Goal: Complete application form

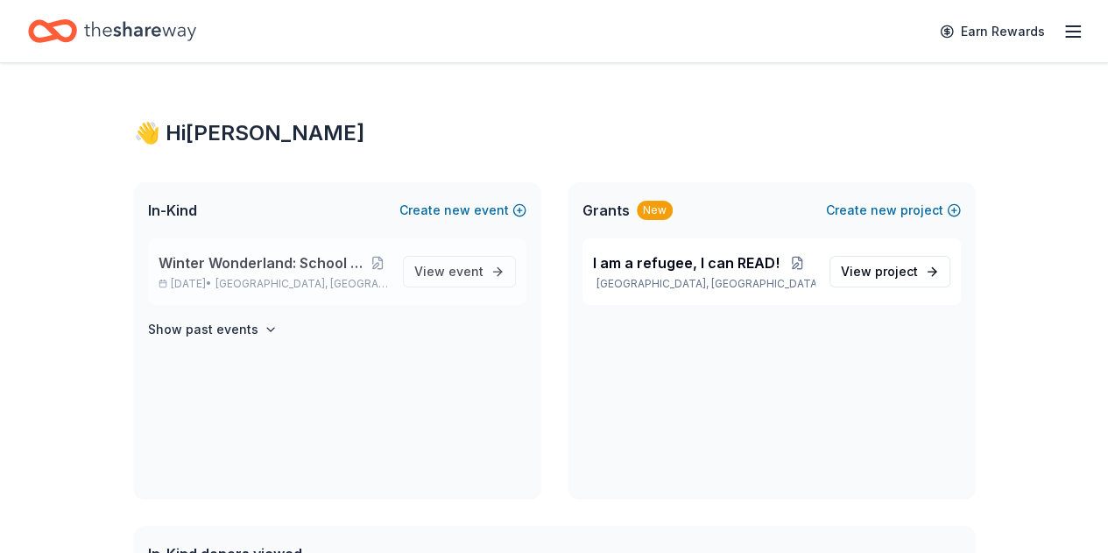
click at [302, 258] on span "Winter Wonderland: School Literacy Parent Night" at bounding box center [263, 262] width 209 height 21
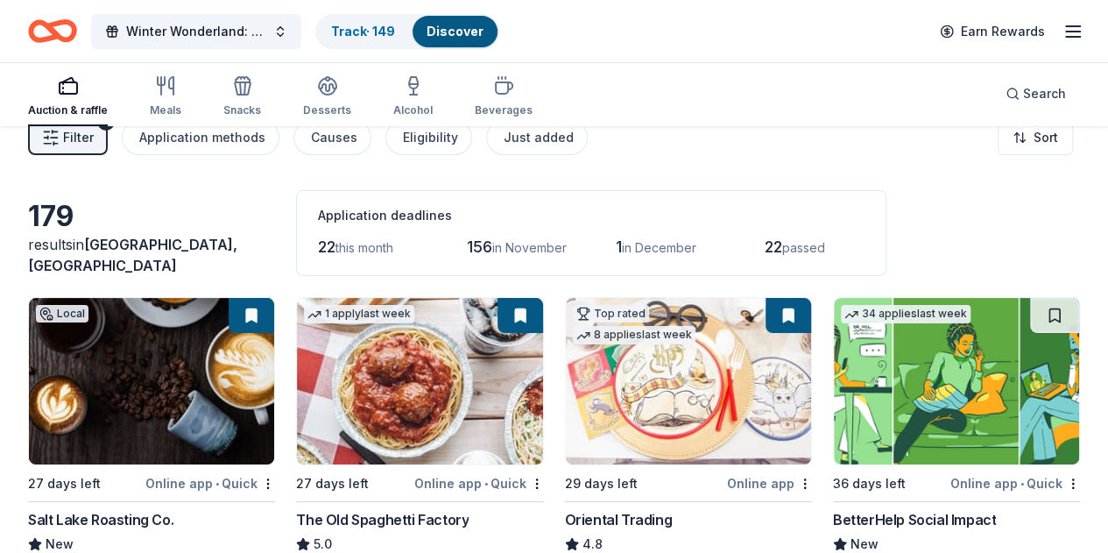
scroll to position [26, 0]
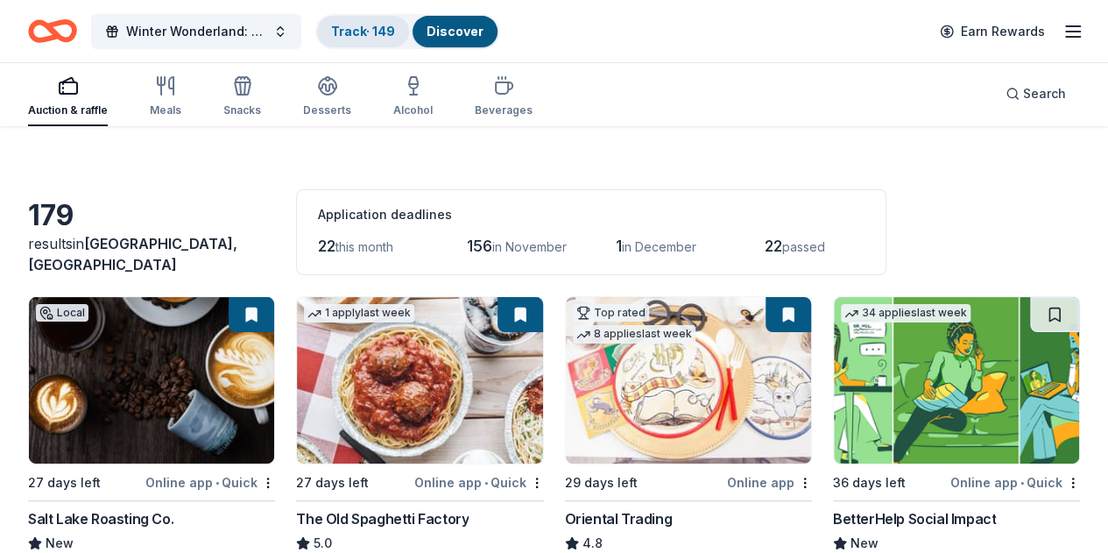
click at [358, 29] on link "Track · 149" at bounding box center [363, 31] width 64 height 15
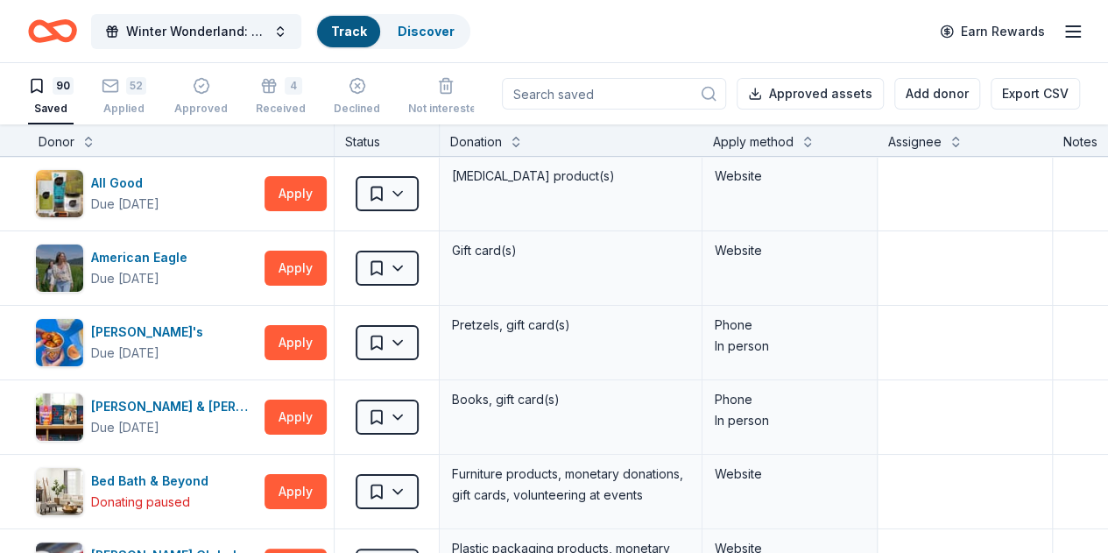
click at [358, 29] on link "Track" at bounding box center [348, 31] width 35 height 15
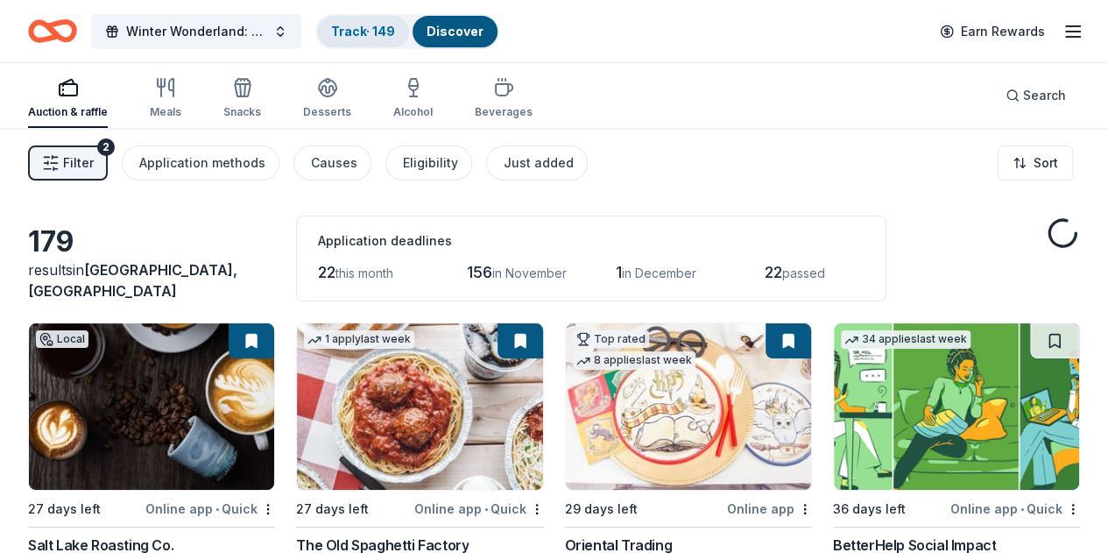
click at [375, 36] on link "Track · 149" at bounding box center [363, 31] width 64 height 15
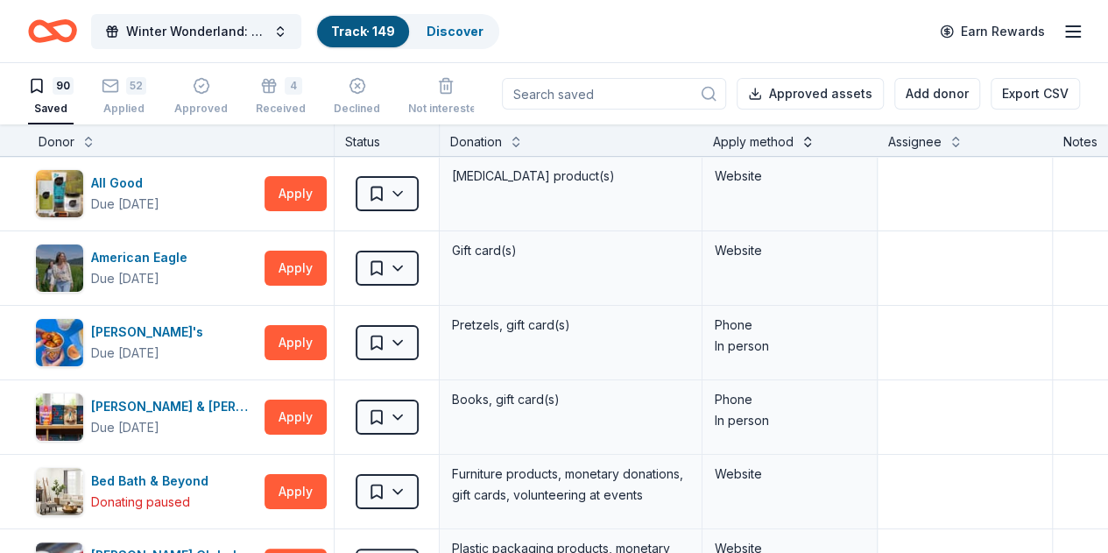
click at [815, 144] on button at bounding box center [808, 140] width 14 height 18
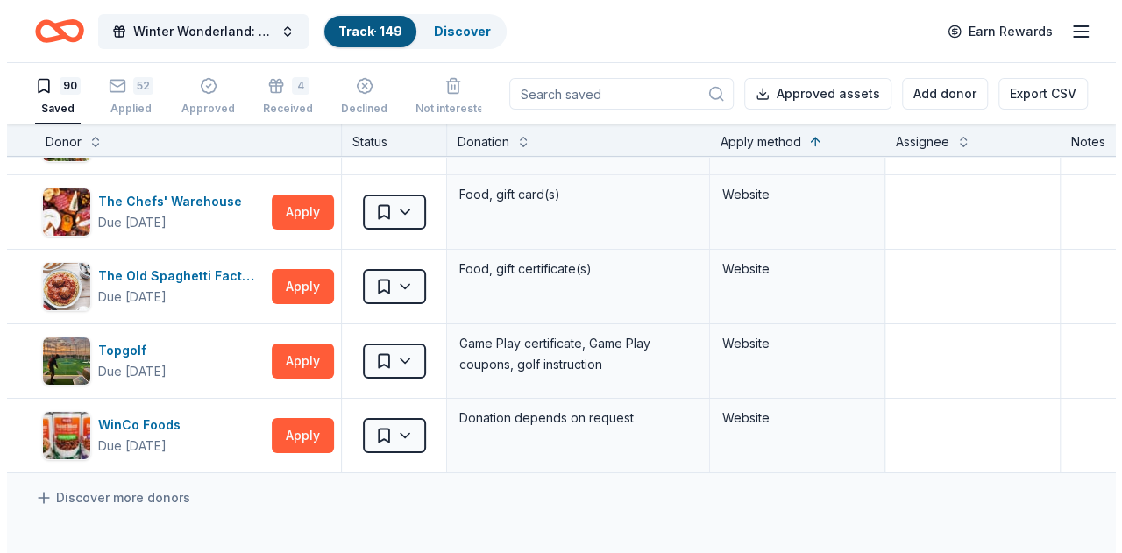
scroll to position [6401, 0]
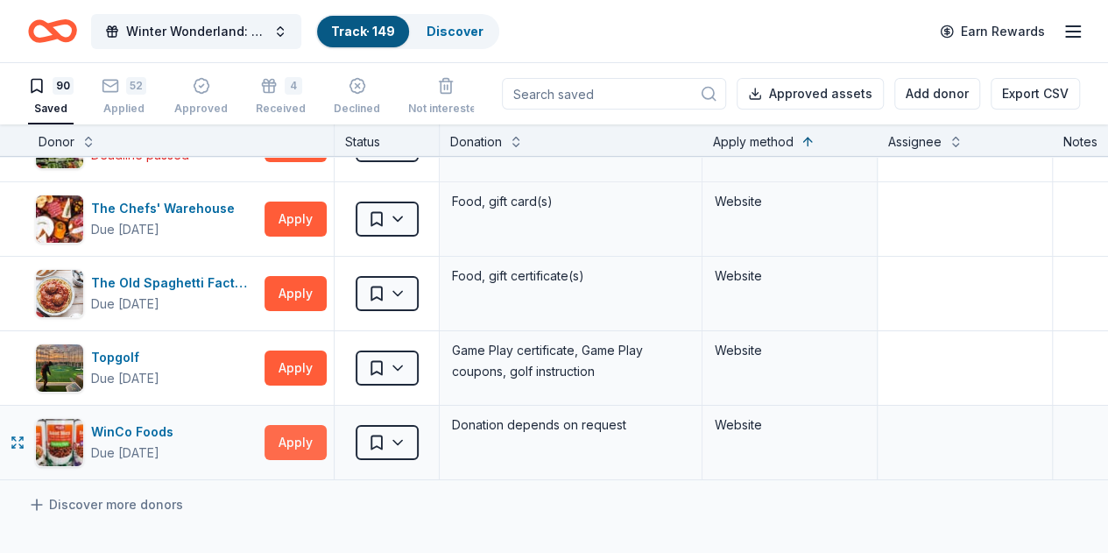
click at [303, 425] on button "Apply" at bounding box center [296, 442] width 62 height 35
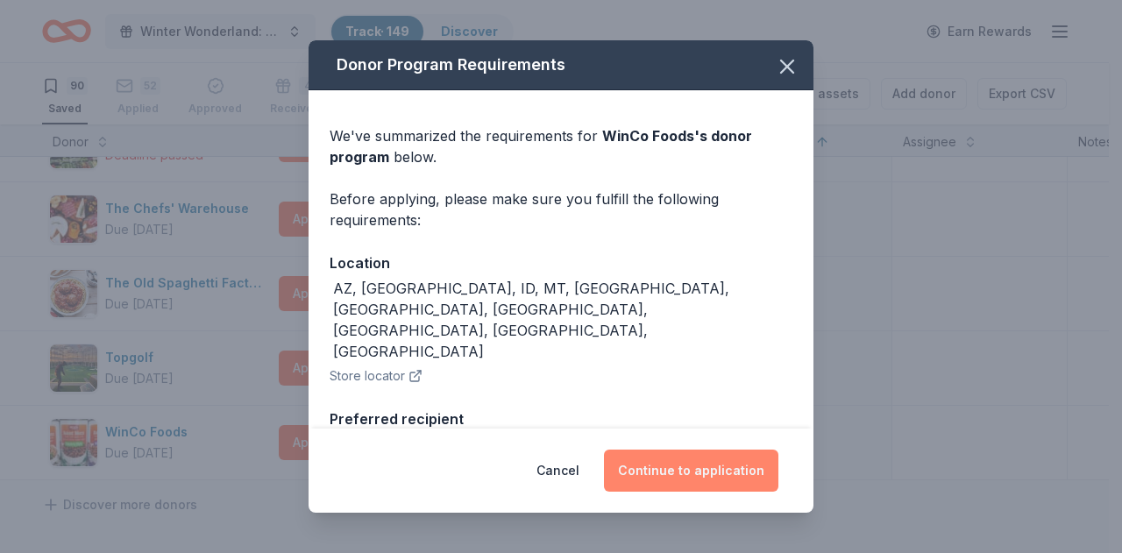
click at [666, 471] on button "Continue to application" at bounding box center [691, 471] width 174 height 42
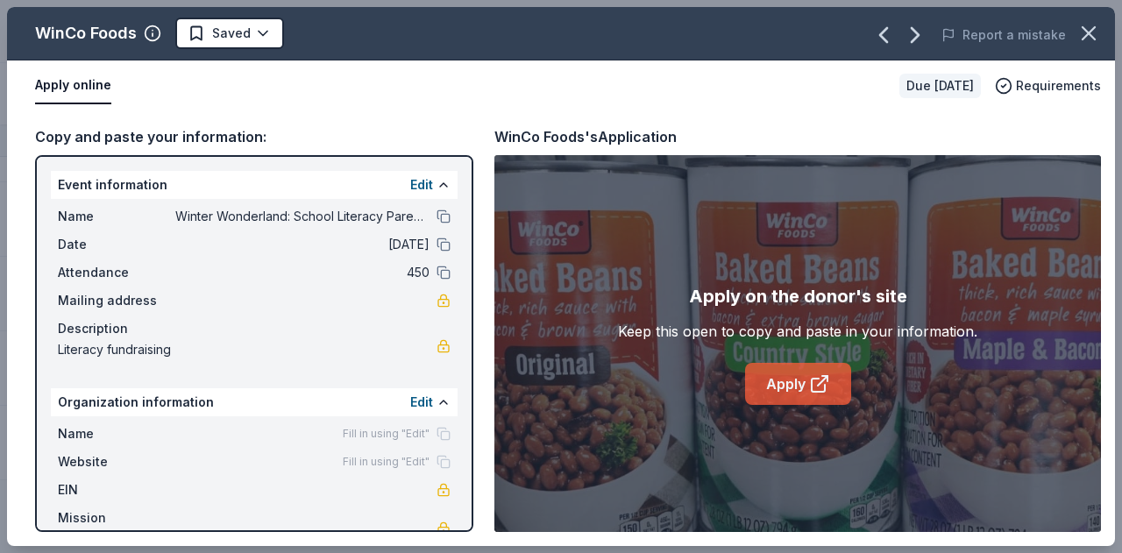
click at [786, 386] on link "Apply" at bounding box center [798, 384] width 106 height 42
click at [1090, 32] on icon "button" at bounding box center [1088, 33] width 25 height 25
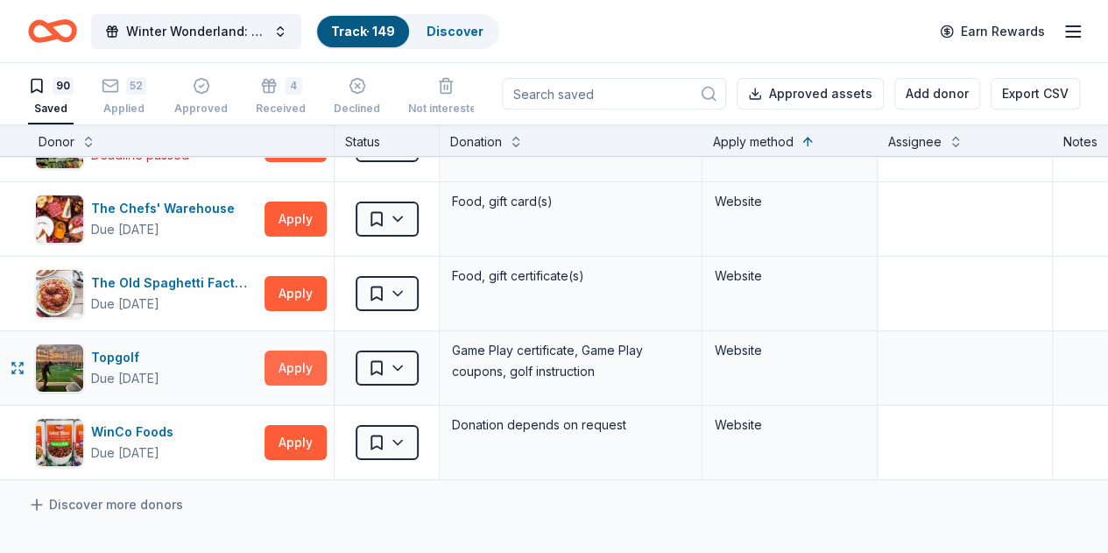
click at [326, 351] on button "Apply" at bounding box center [296, 368] width 62 height 35
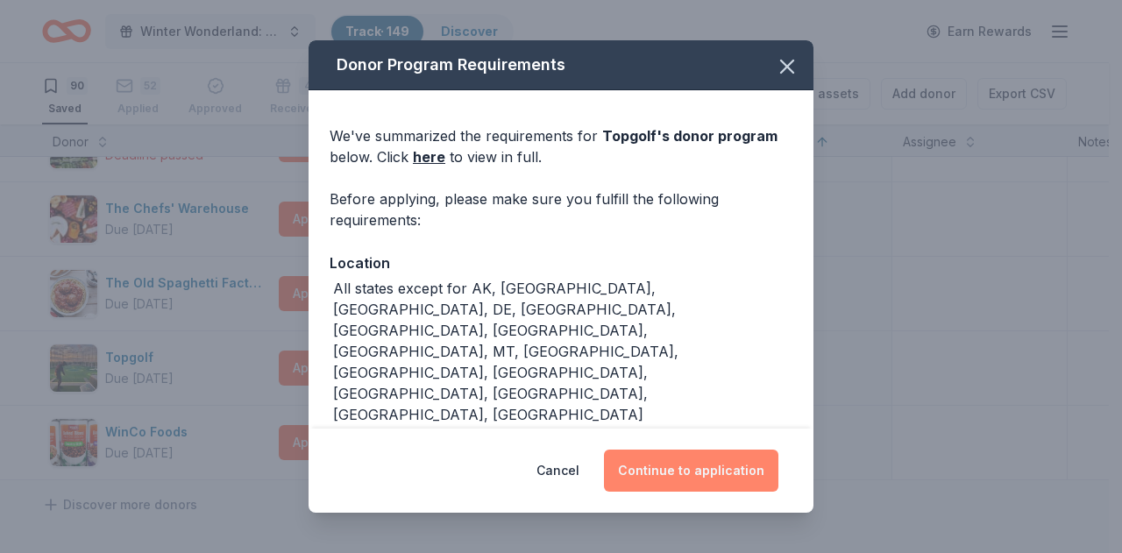
click at [672, 464] on button "Continue to application" at bounding box center [691, 471] width 174 height 42
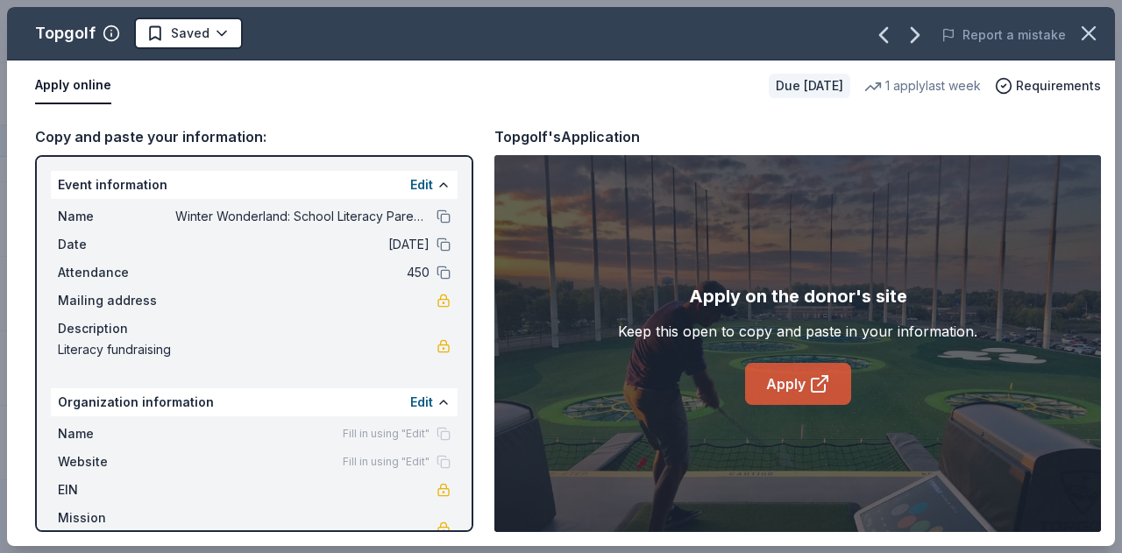
click at [809, 383] on icon at bounding box center [819, 383] width 21 height 21
